Goal: Task Accomplishment & Management: Manage account settings

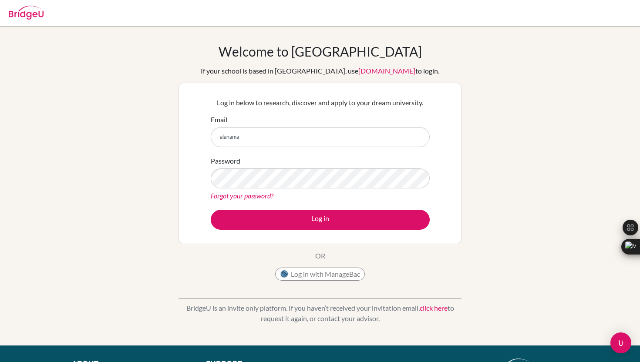
type input "[EMAIL_ADDRESS][DOMAIN_NAME]"
click at [211, 210] on button "Log in" at bounding box center [320, 220] width 219 height 20
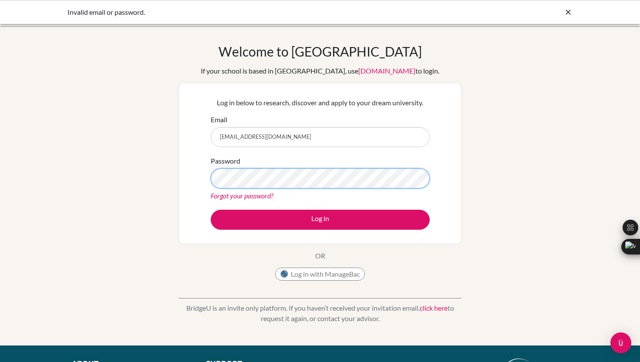
click at [211, 210] on button "Log in" at bounding box center [320, 220] width 219 height 20
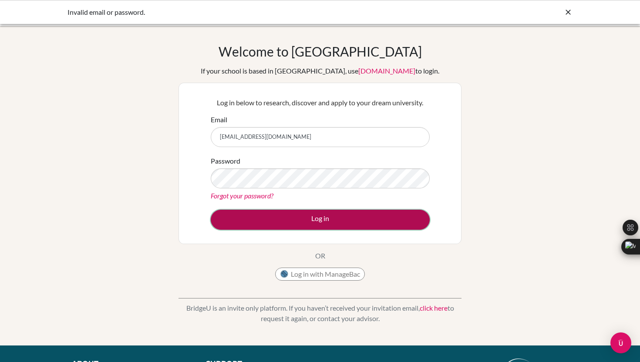
click at [262, 228] on button "Log in" at bounding box center [320, 220] width 219 height 20
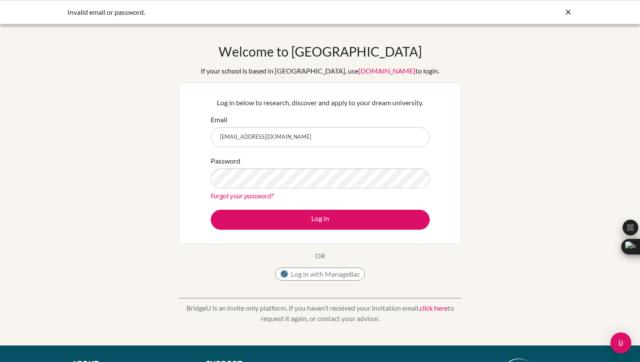
click at [568, 13] on icon at bounding box center [567, 12] width 9 height 9
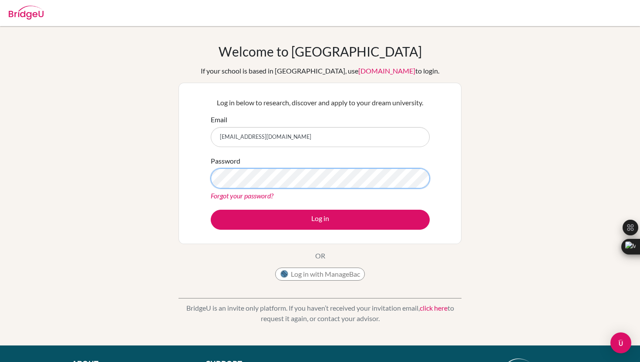
click at [211, 210] on button "Log in" at bounding box center [320, 220] width 219 height 20
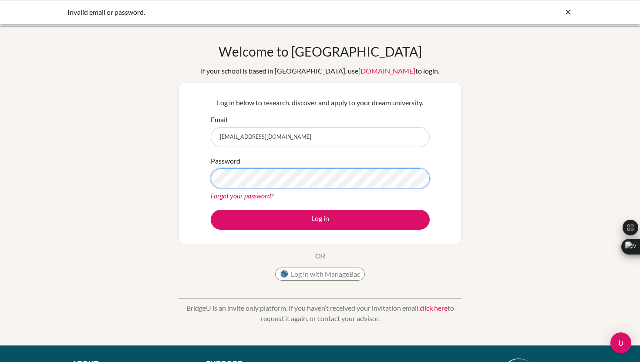
click at [211, 210] on button "Log in" at bounding box center [320, 220] width 219 height 20
